Goal: Task Accomplishment & Management: Use online tool/utility

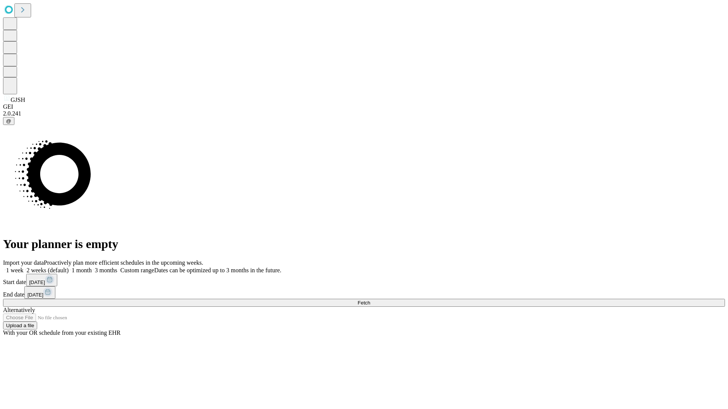
click at [370, 300] on span "Fetch" at bounding box center [363, 303] width 13 height 6
